Goal: Task Accomplishment & Management: Use online tool/utility

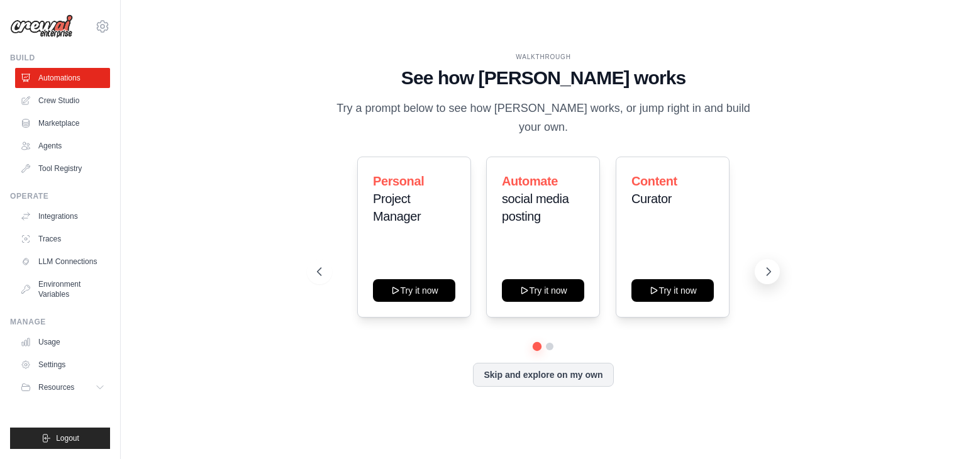
click at [772, 265] on icon at bounding box center [768, 271] width 13 height 13
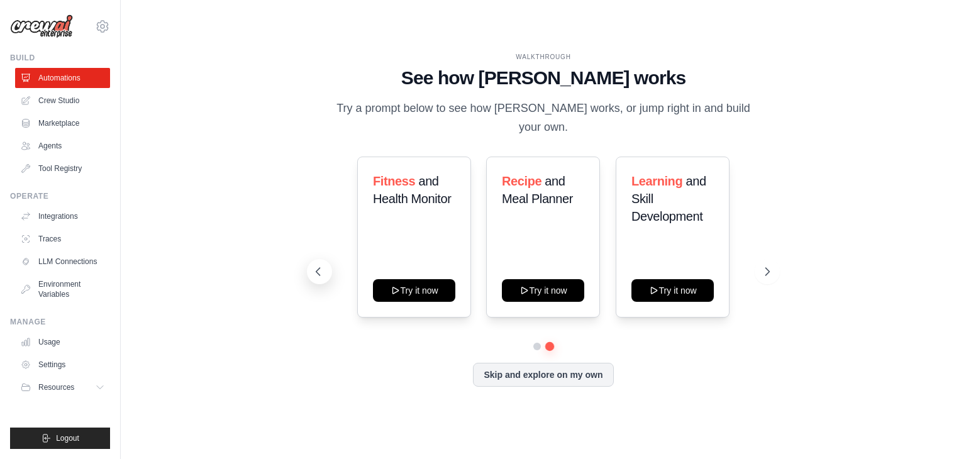
click at [325, 265] on icon at bounding box center [318, 271] width 13 height 13
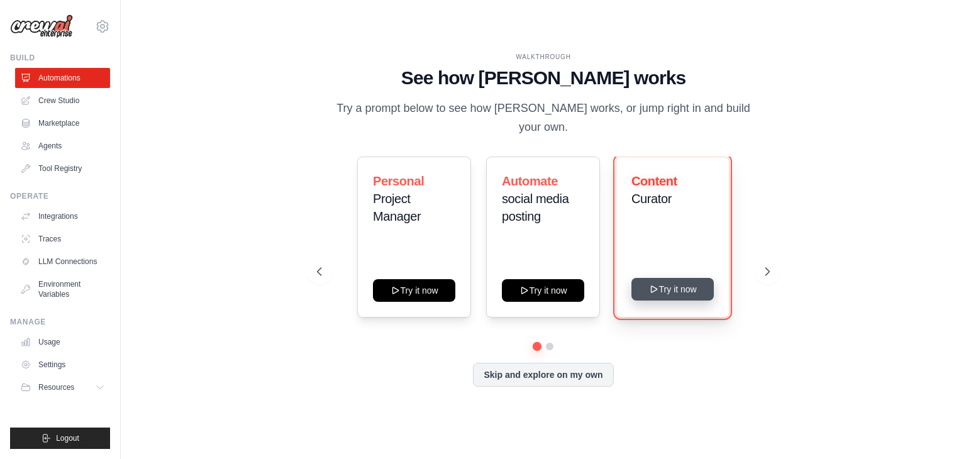
click at [681, 281] on button "Try it now" at bounding box center [673, 289] width 82 height 23
click at [674, 284] on button "Try it now" at bounding box center [673, 289] width 82 height 23
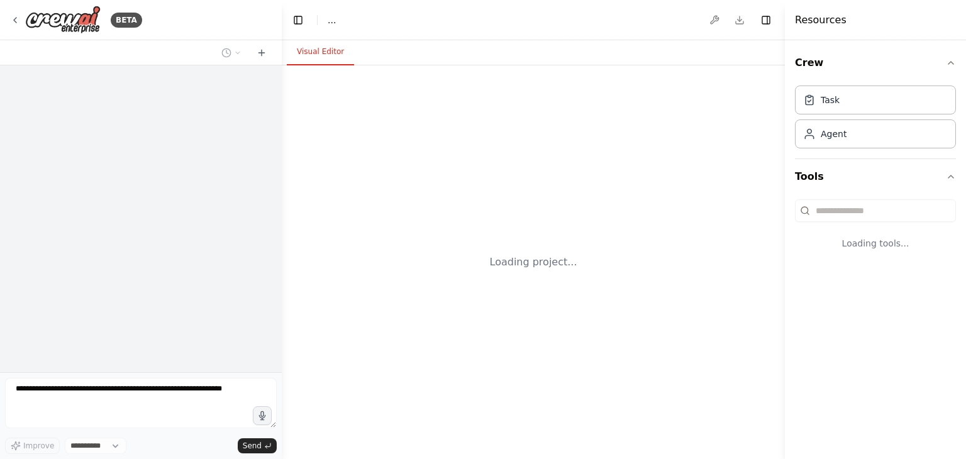
select select "****"
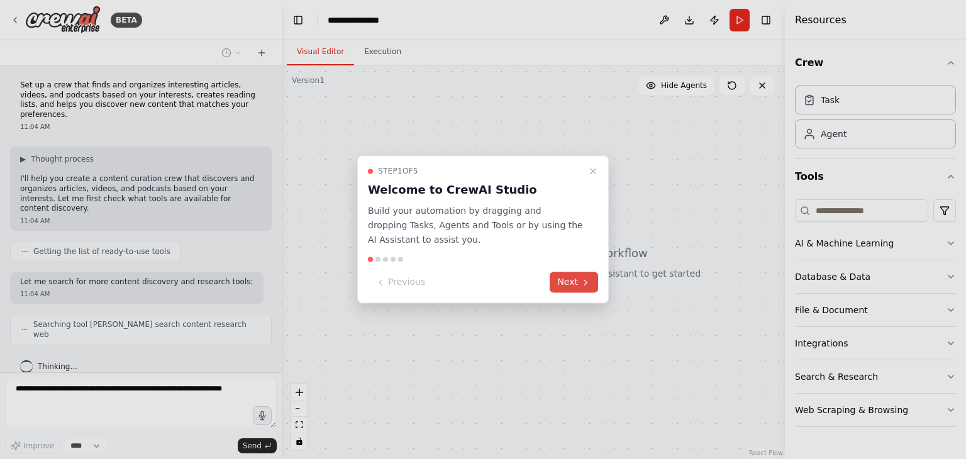
click at [571, 281] on button "Next" at bounding box center [574, 282] width 48 height 21
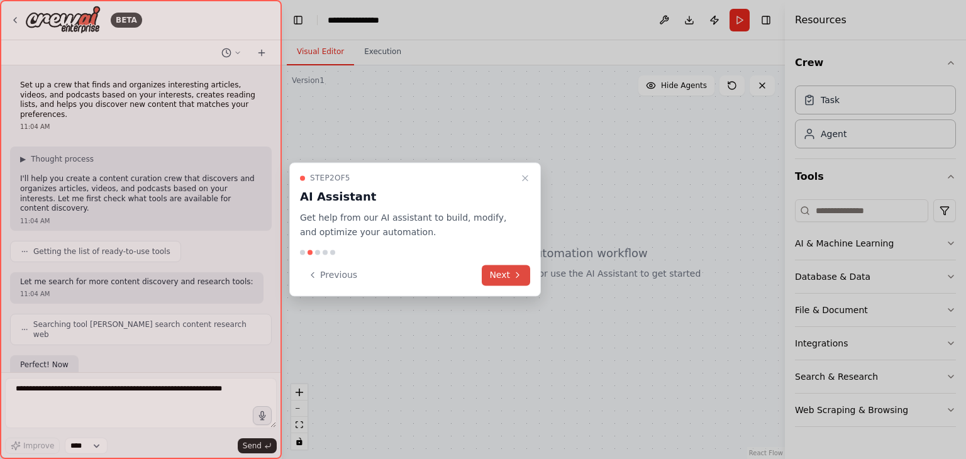
scroll to position [58, 0]
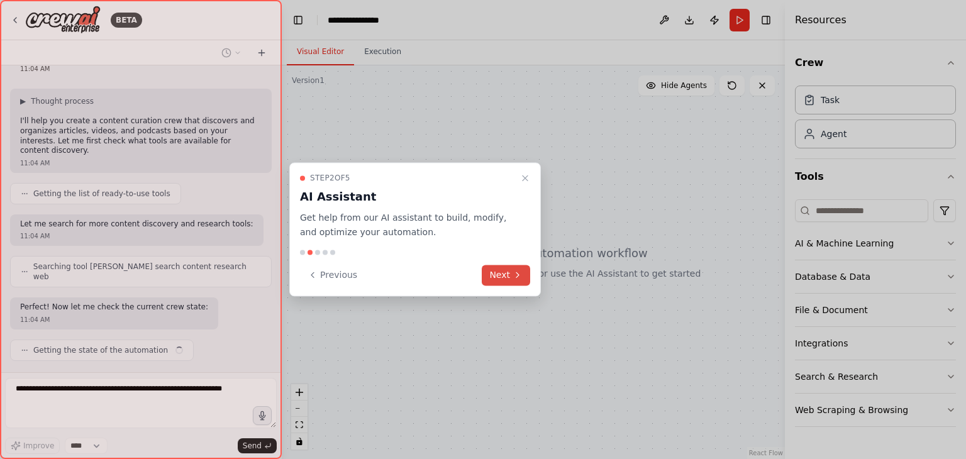
click at [511, 281] on button "Next" at bounding box center [506, 275] width 48 height 21
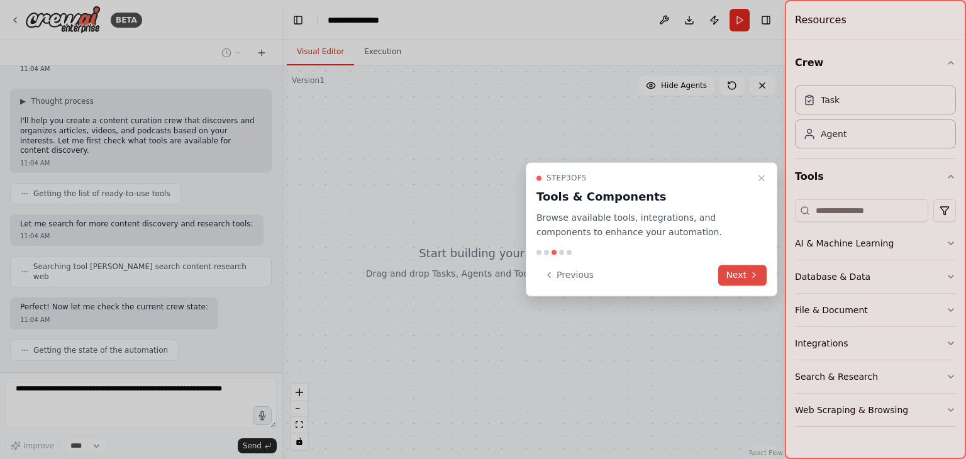
click at [749, 272] on button "Next" at bounding box center [742, 275] width 48 height 21
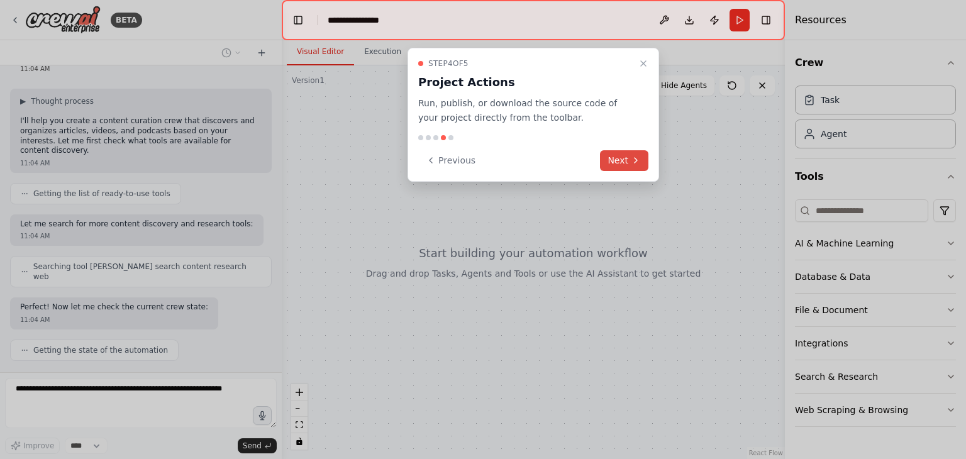
click at [618, 167] on button "Next" at bounding box center [624, 160] width 48 height 21
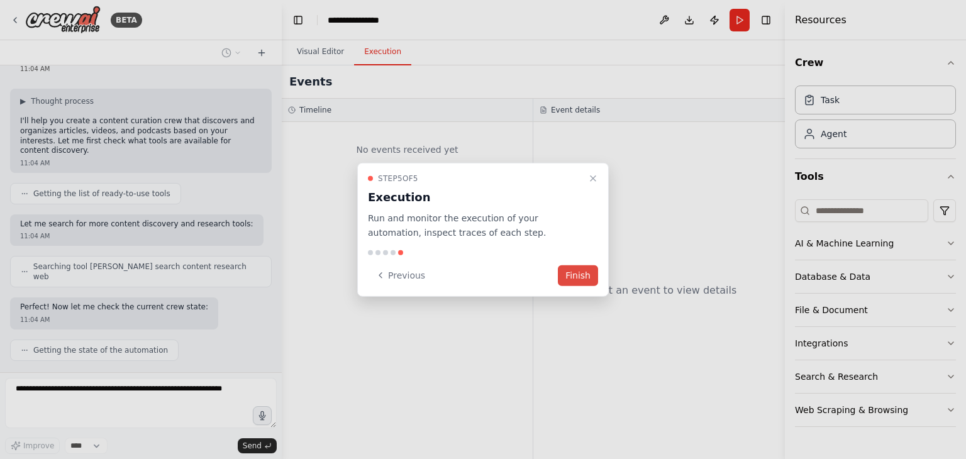
click at [586, 274] on button "Finish" at bounding box center [578, 275] width 40 height 21
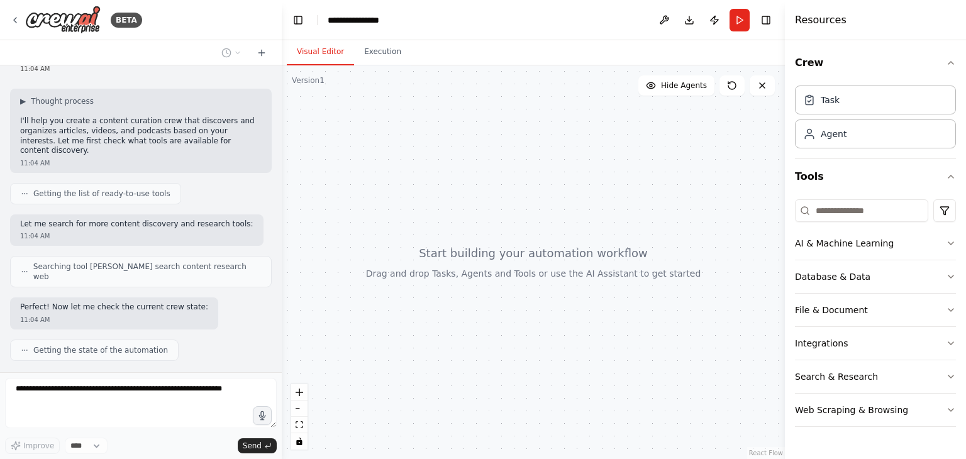
click at [637, 244] on div at bounding box center [533, 262] width 503 height 394
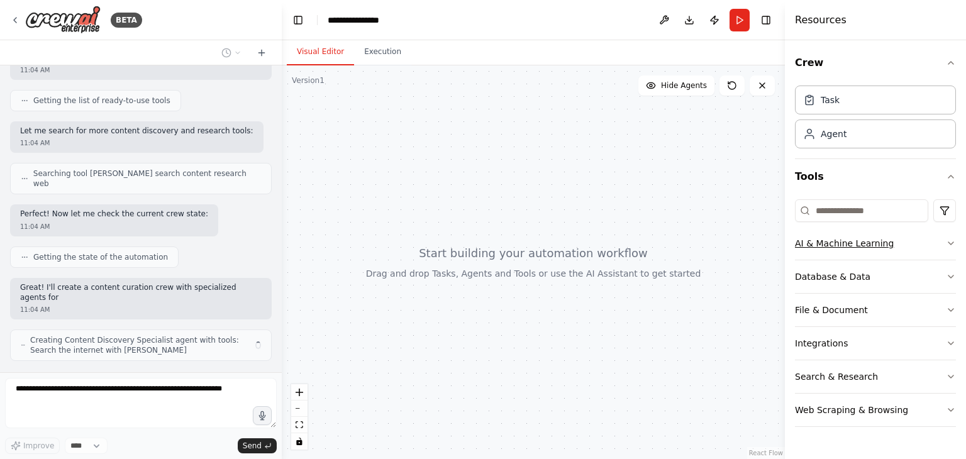
click at [948, 246] on icon "button" at bounding box center [951, 243] width 10 height 10
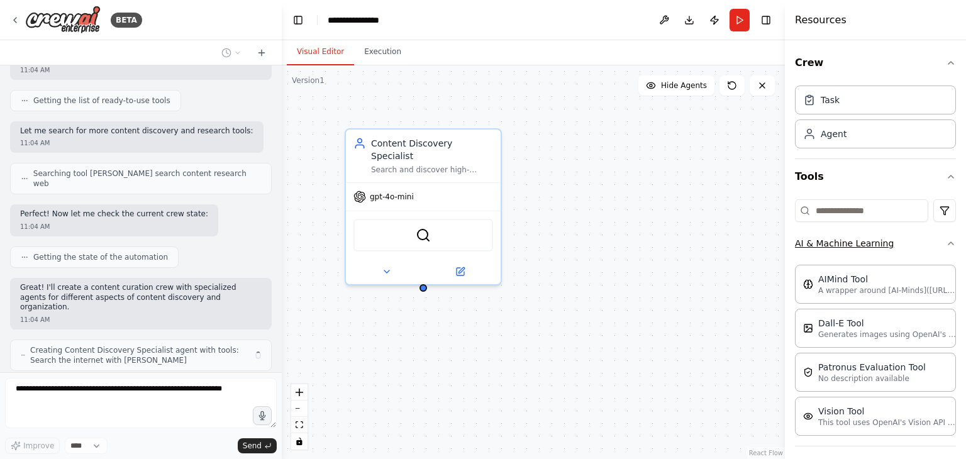
scroll to position [160, 0]
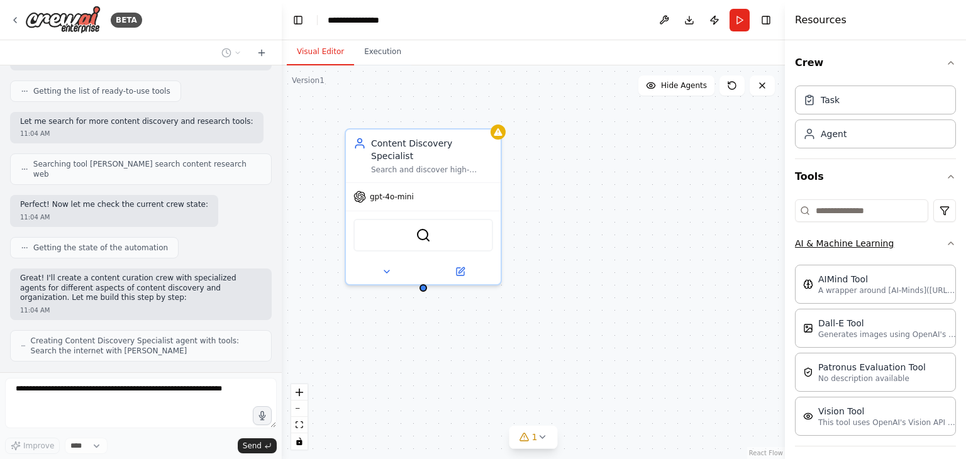
click at [948, 246] on div "Crew Task Agent Tools AI & Machine Learning AIMind Tool A wrapper around [AI-Mi…" at bounding box center [875, 249] width 181 height 419
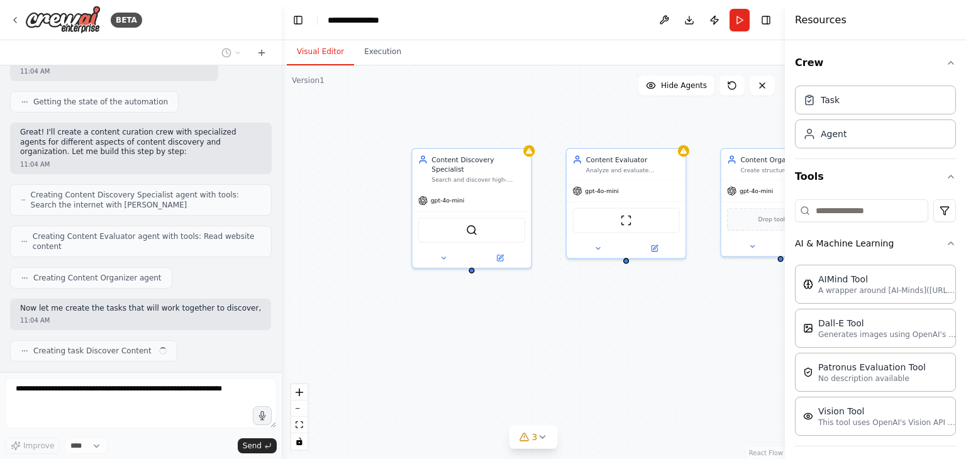
scroll to position [316, 0]
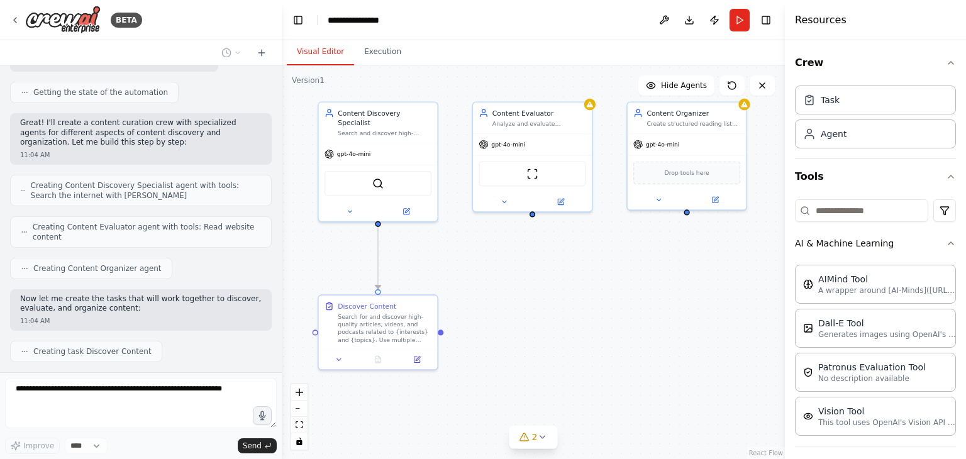
drag, startPoint x: 650, startPoint y: 320, endPoint x: 560, endPoint y: 274, distance: 101.3
click at [560, 274] on div ".deletable-edge-delete-btn { width: 20px; height: 20px; border: 0px solid #ffff…" at bounding box center [533, 262] width 503 height 394
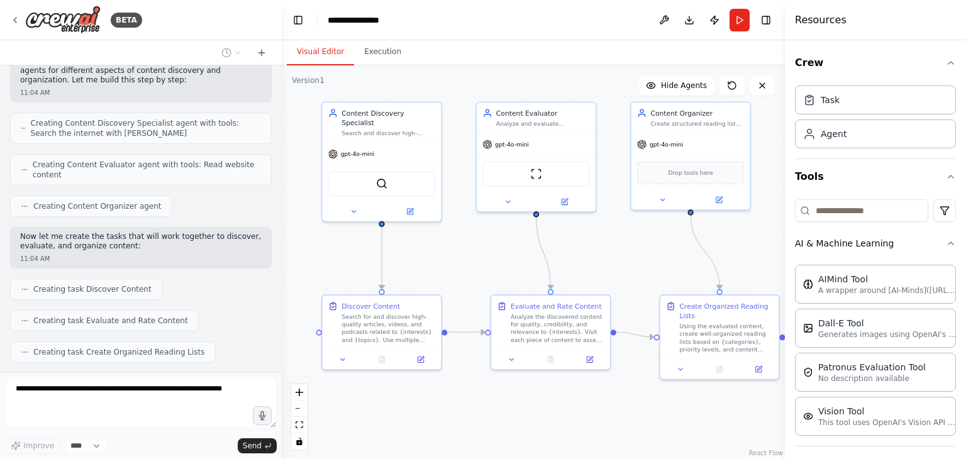
scroll to position [451, 0]
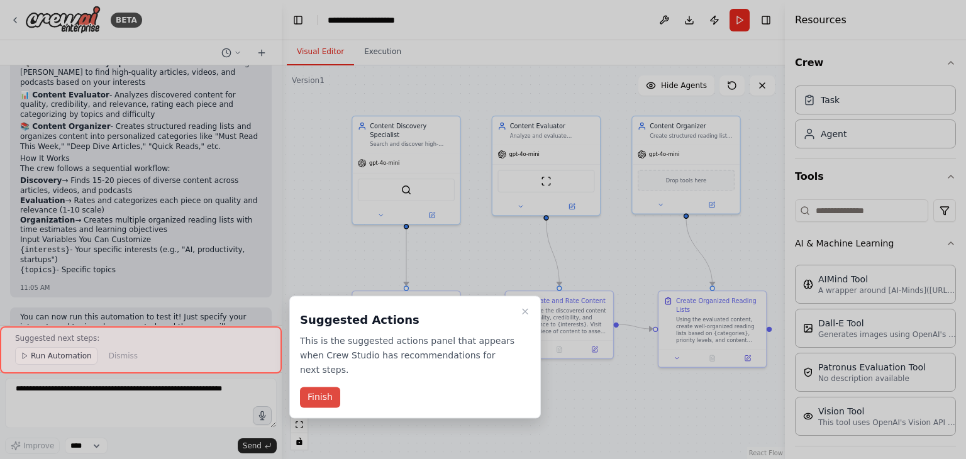
click at [328, 387] on button "Finish" at bounding box center [320, 397] width 40 height 21
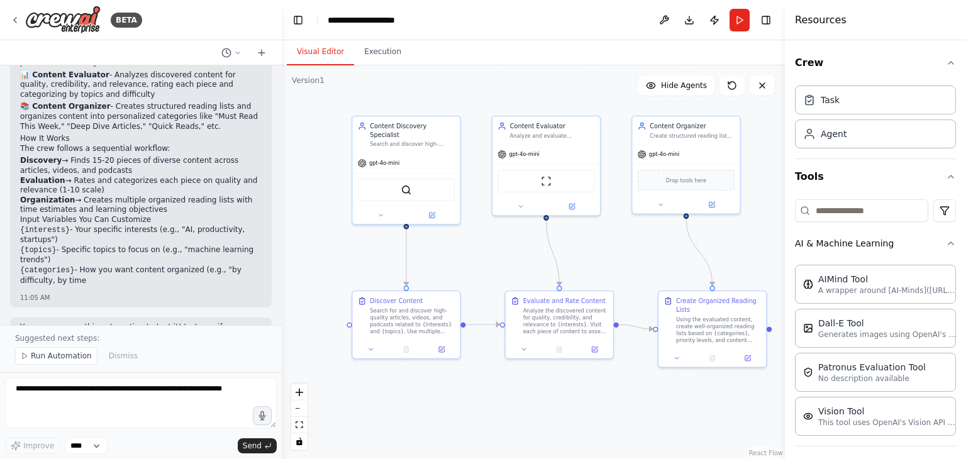
scroll to position [874, 0]
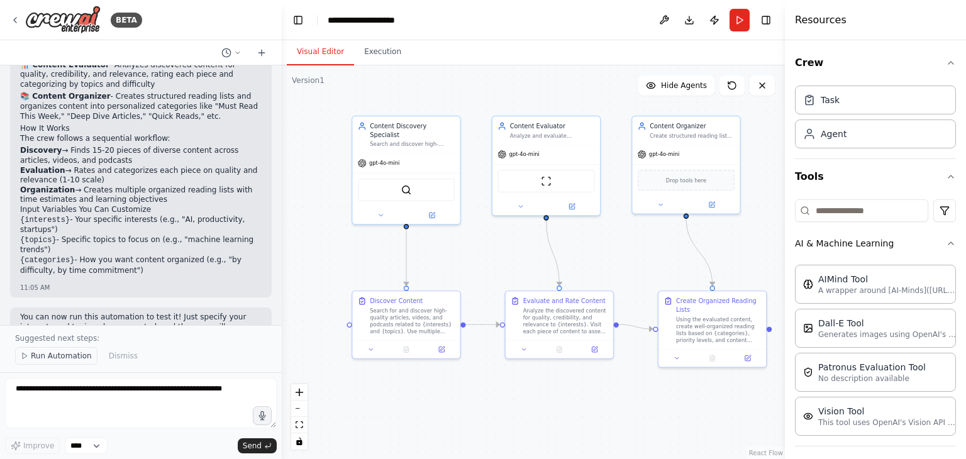
click at [42, 363] on button "Run Automation" at bounding box center [56, 356] width 82 height 18
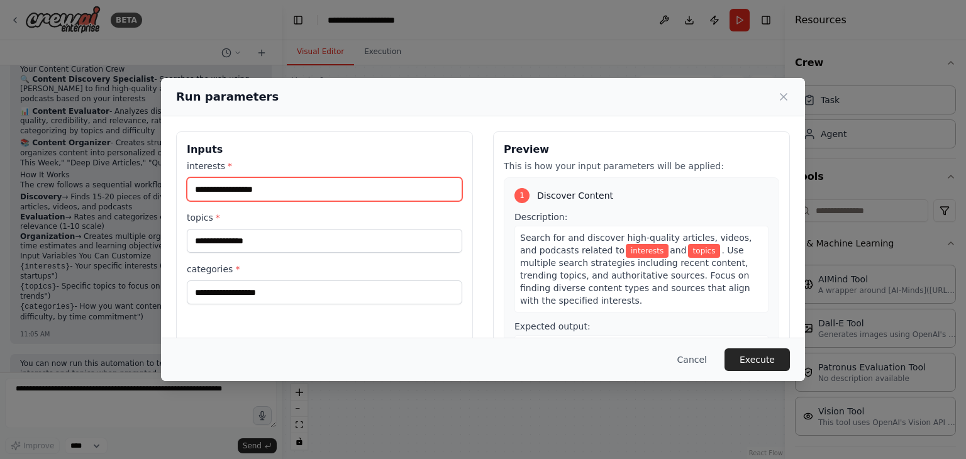
click at [330, 184] on input "interests *" at bounding box center [325, 189] width 276 height 24
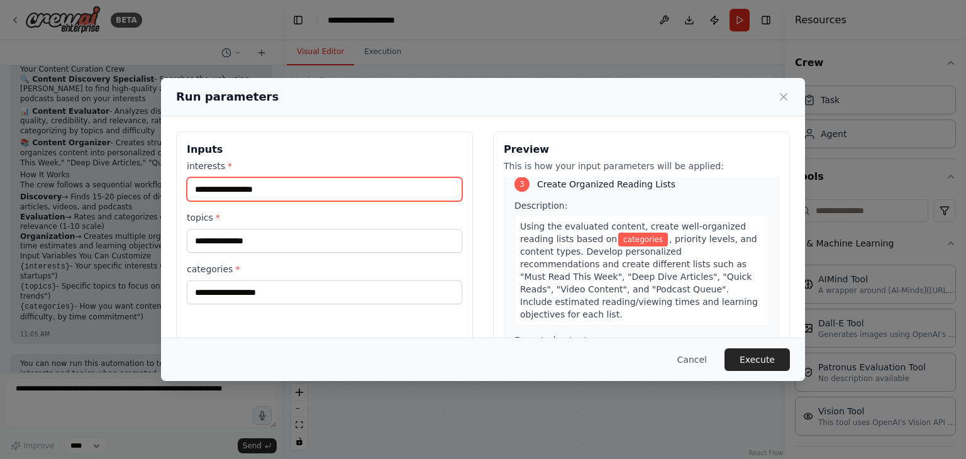
scroll to position [0, 0]
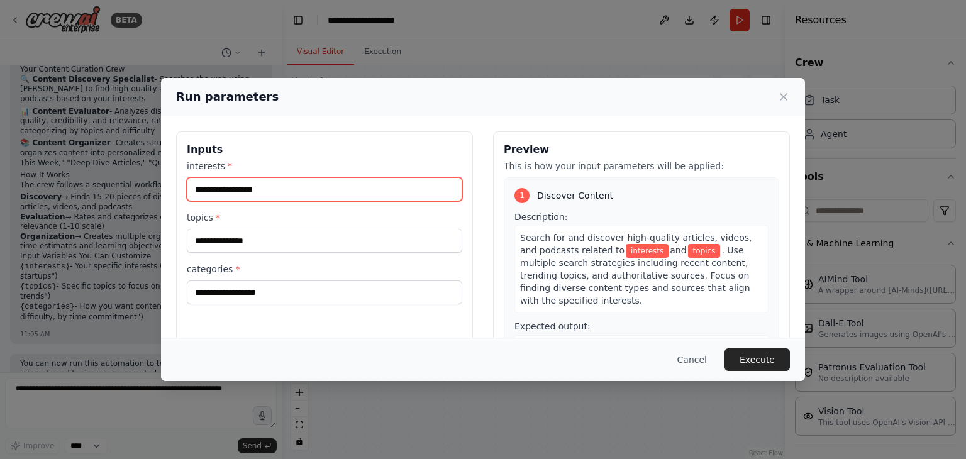
click at [211, 192] on input "interests *" at bounding box center [325, 189] width 276 height 24
click at [247, 181] on input "interests *" at bounding box center [325, 189] width 276 height 24
click at [266, 191] on input "interests *" at bounding box center [325, 189] width 276 height 24
type input "**********"
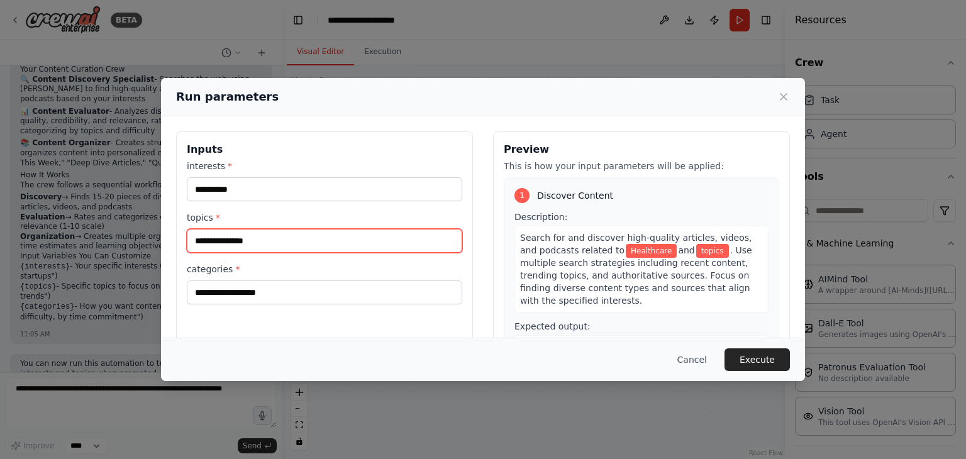
click at [286, 243] on input "topics *" at bounding box center [325, 241] width 276 height 24
type input "*"
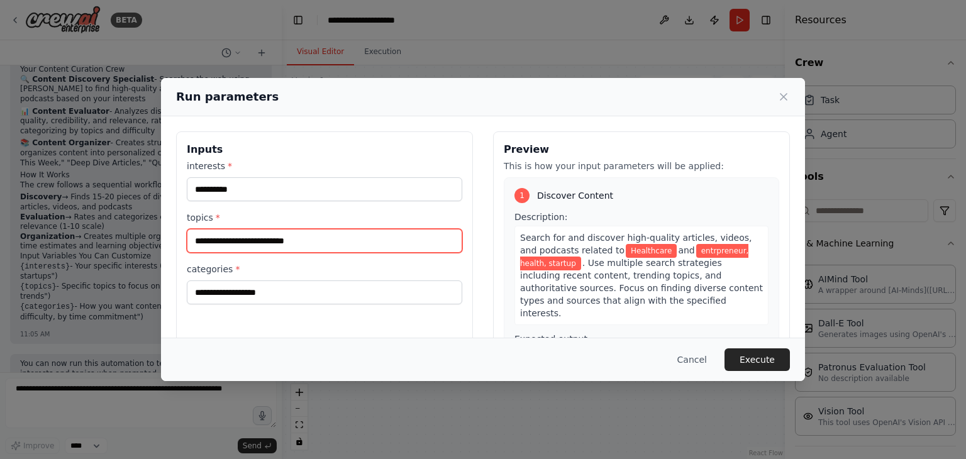
type input "**********"
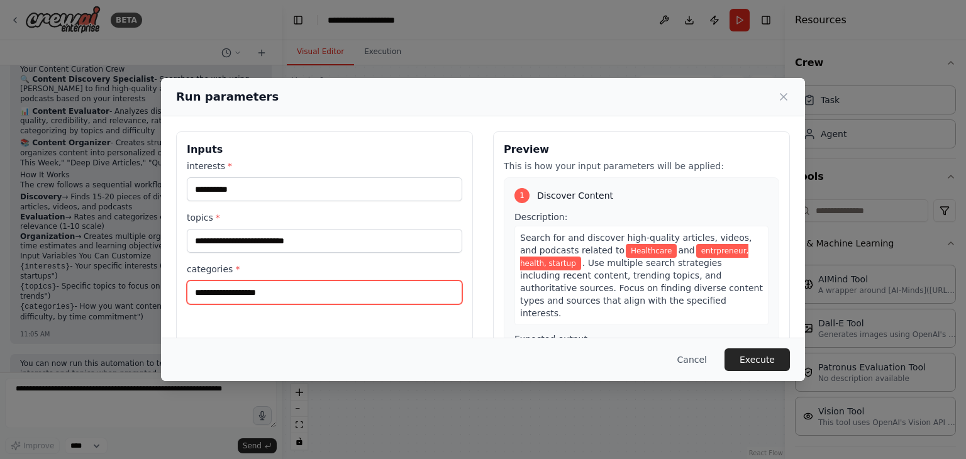
click at [286, 295] on input "categories *" at bounding box center [325, 293] width 276 height 24
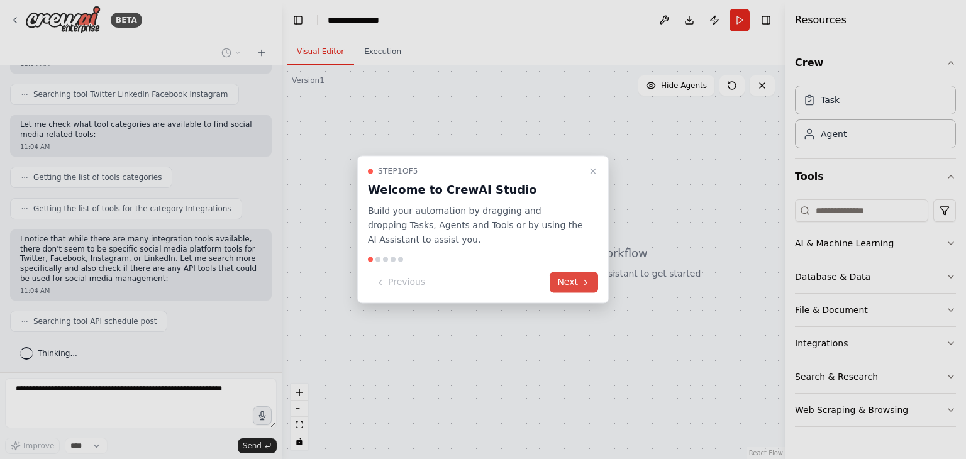
click at [586, 279] on icon at bounding box center [586, 282] width 10 height 10
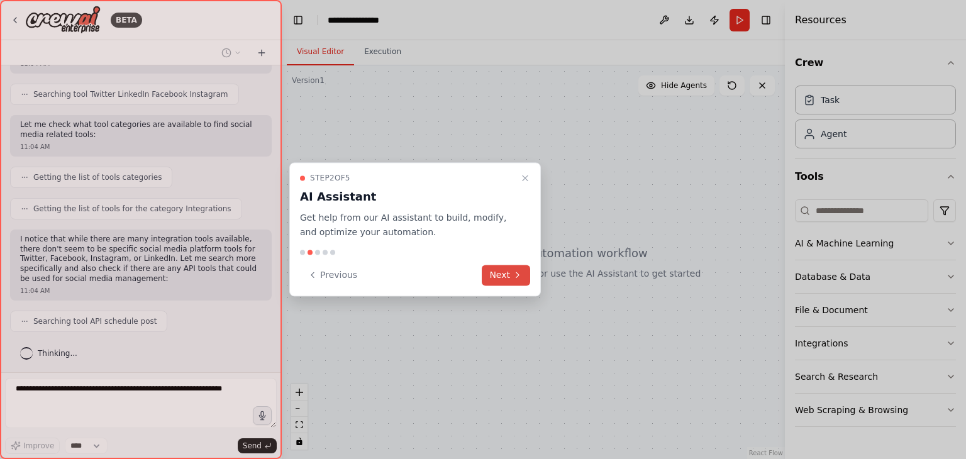
scroll to position [377, 0]
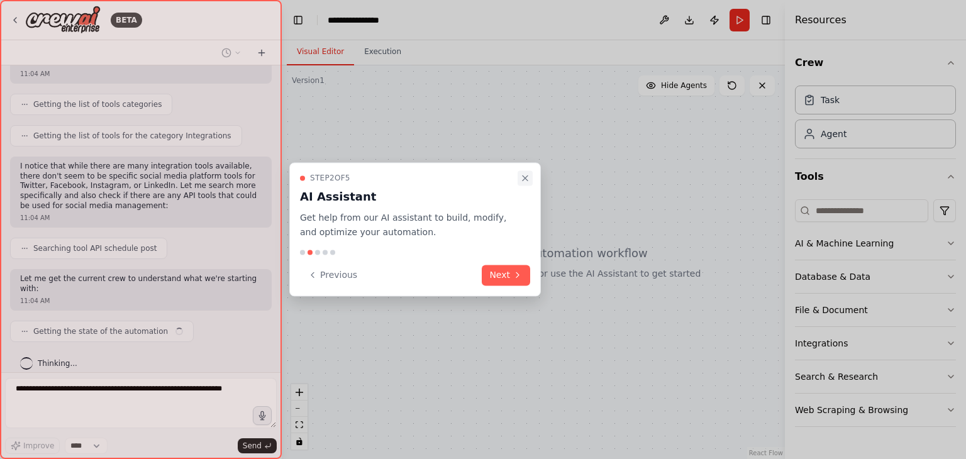
click at [526, 179] on icon "Close walkthrough" at bounding box center [525, 178] width 10 height 10
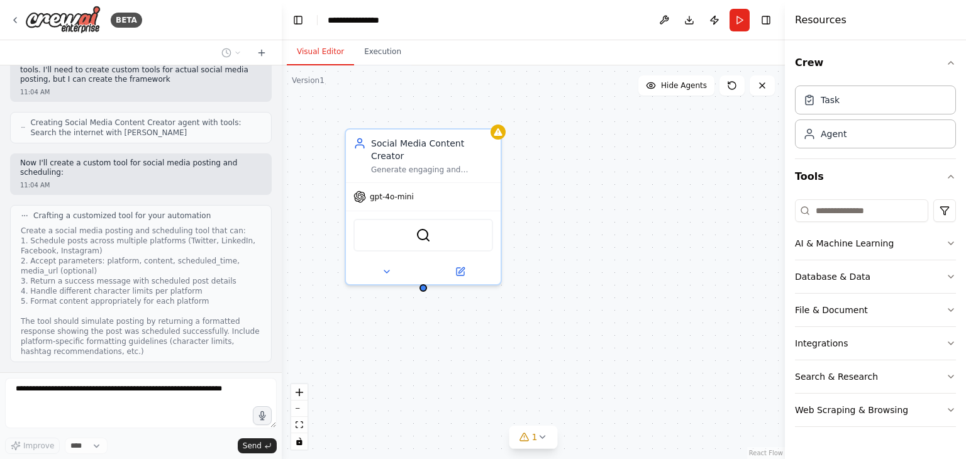
scroll to position [718, 0]
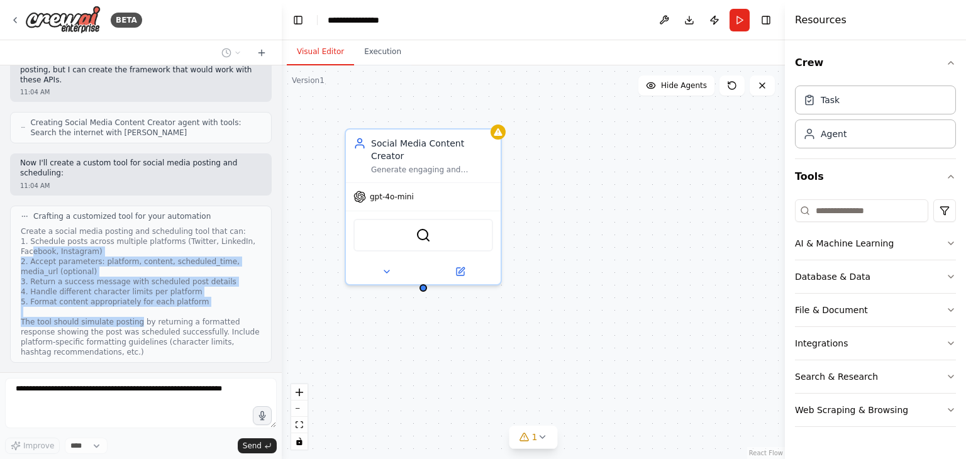
drag, startPoint x: 31, startPoint y: 220, endPoint x: 128, endPoint y: 290, distance: 119.9
click at [128, 290] on div "Create a social media posting and scheduling tool that can: 1. Schedule posts a…" at bounding box center [141, 291] width 240 height 131
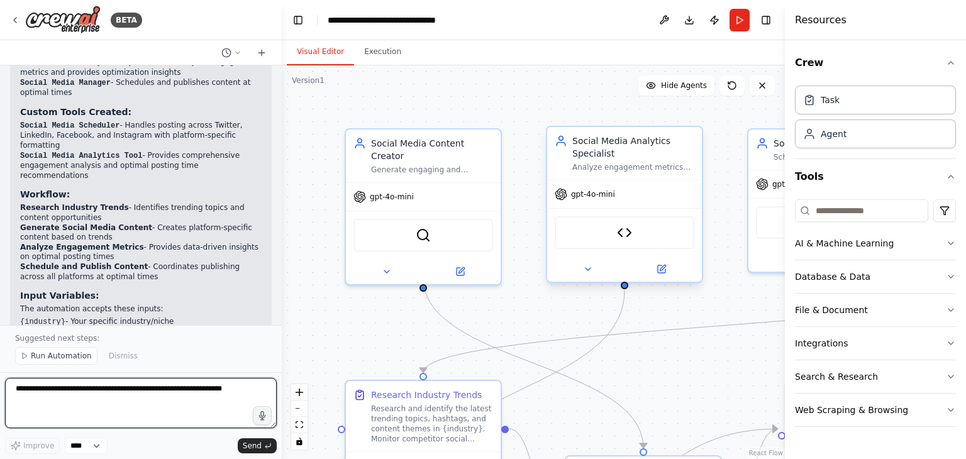
scroll to position [2420, 0]
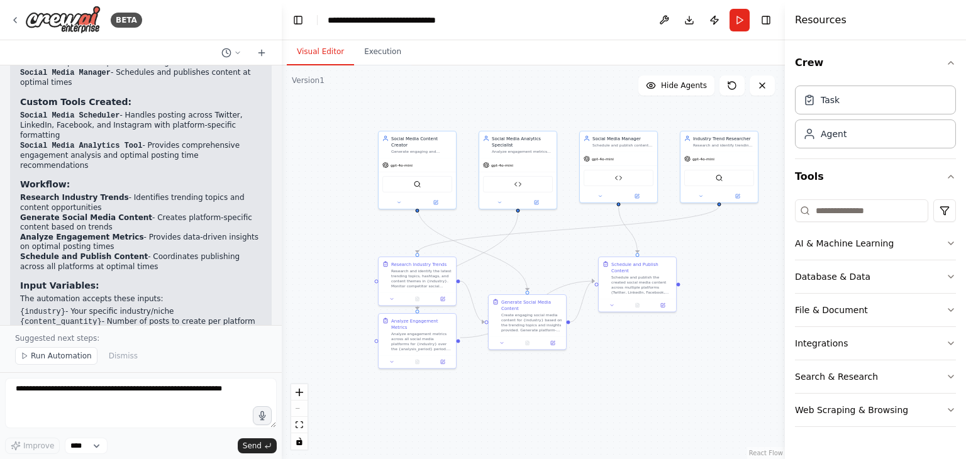
drag, startPoint x: 677, startPoint y: 303, endPoint x: 565, endPoint y: 237, distance: 129.1
click at [565, 237] on div ".deletable-edge-delete-btn { width: 20px; height: 20px; border: 0px solid #ffff…" at bounding box center [533, 262] width 503 height 394
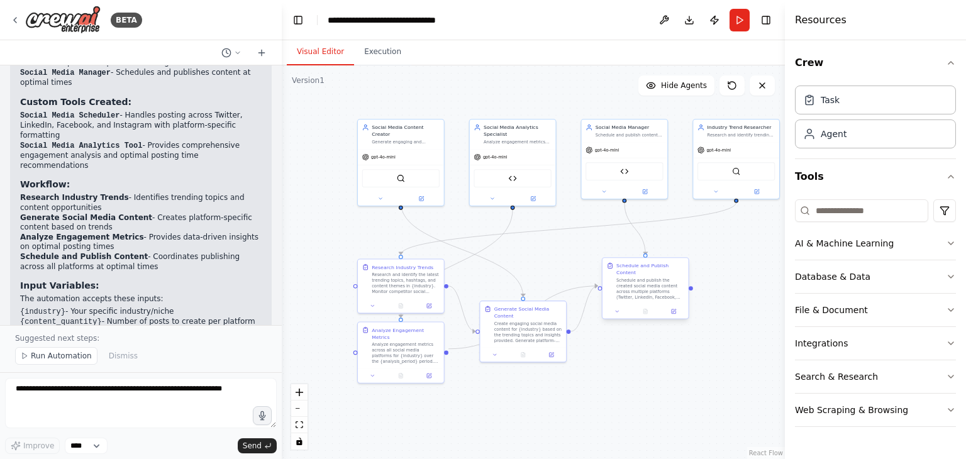
click at [650, 265] on div "Schedule and Publish Content" at bounding box center [650, 269] width 68 height 14
click at [644, 278] on div "Schedule and publish the created social media content across multiple platforms…" at bounding box center [650, 288] width 68 height 23
click at [615, 309] on icon at bounding box center [618, 312] width 6 height 6
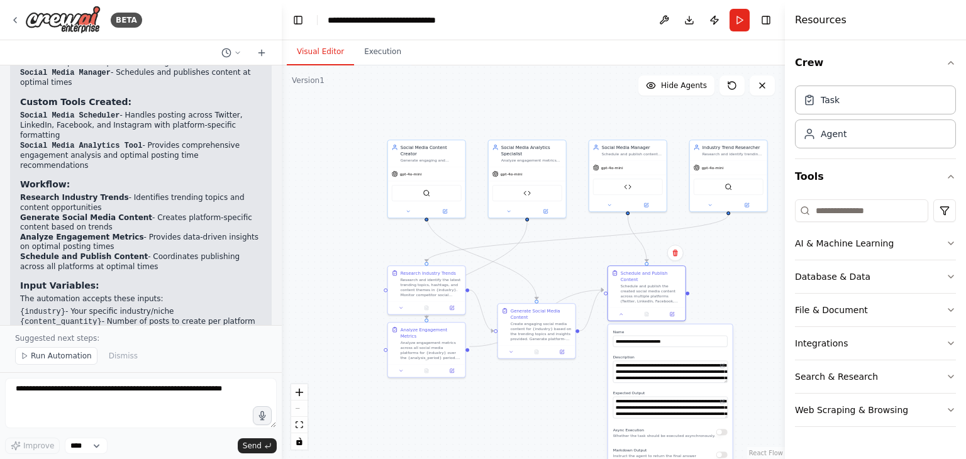
click at [713, 266] on div ".deletable-edge-delete-btn { width: 20px; height: 20px; border: 0px solid #ffff…" at bounding box center [533, 262] width 503 height 394
